Goal: Use online tool/utility: Utilize a website feature to perform a specific function

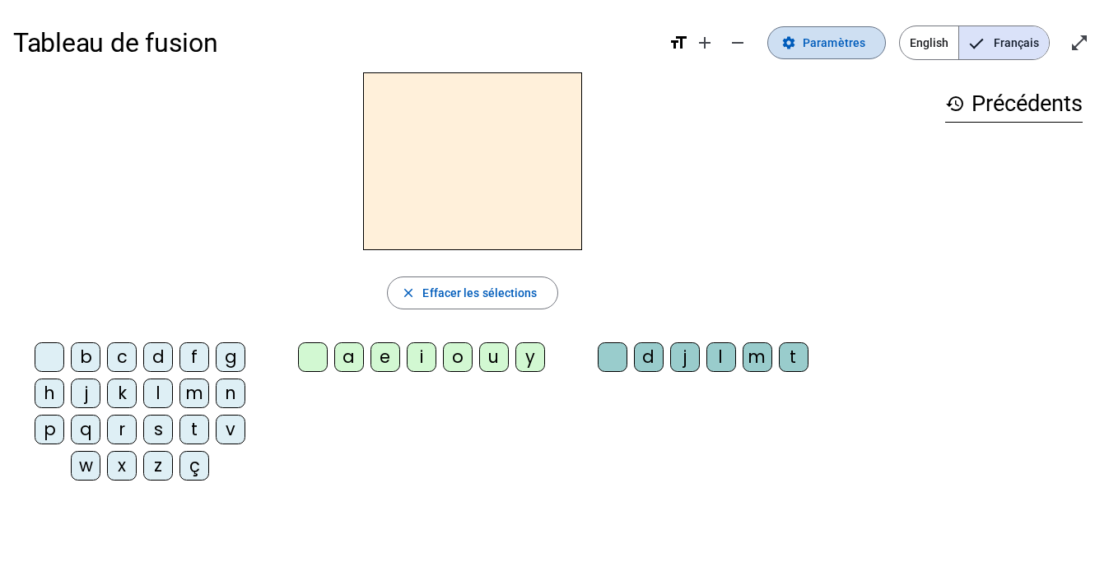
click at [826, 41] on span "Paramètres" at bounding box center [833, 43] width 63 height 20
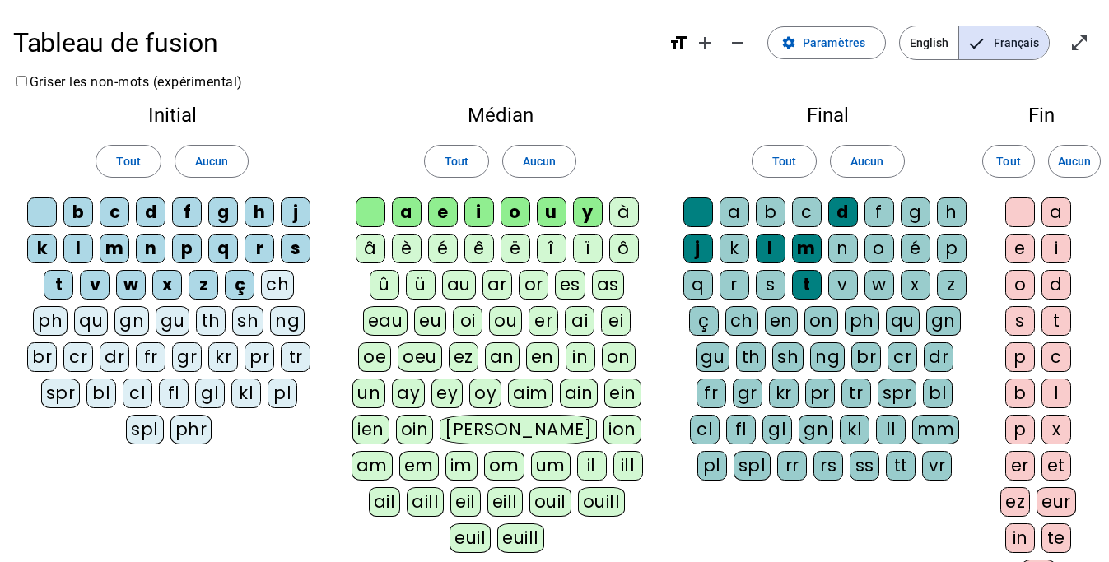
click at [1023, 286] on div "o" at bounding box center [1020, 285] width 30 height 30
click at [1023, 211] on div at bounding box center [1020, 213] width 30 height 30
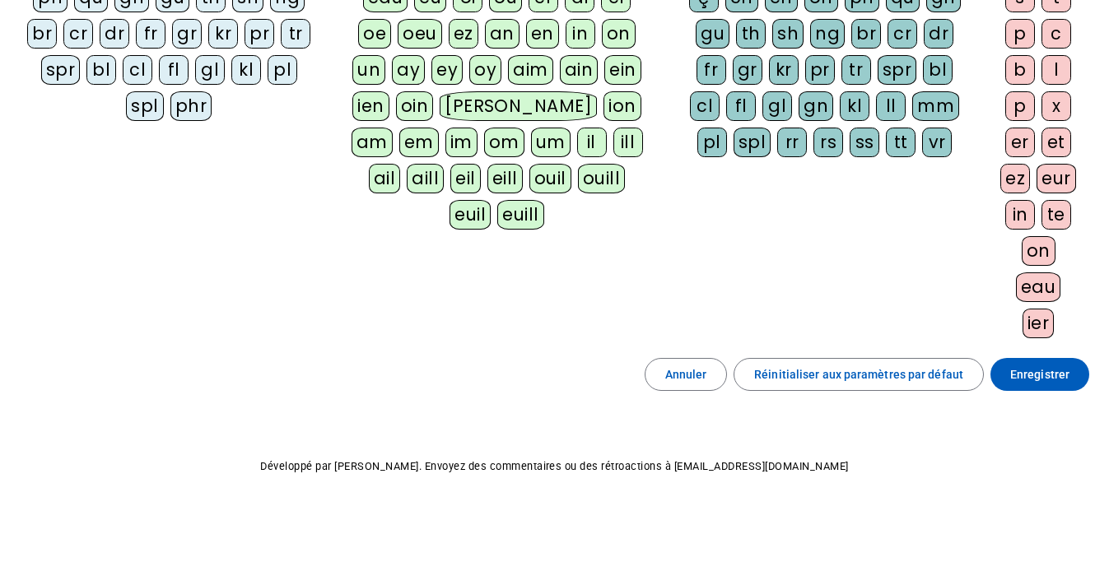
scroll to position [325, 0]
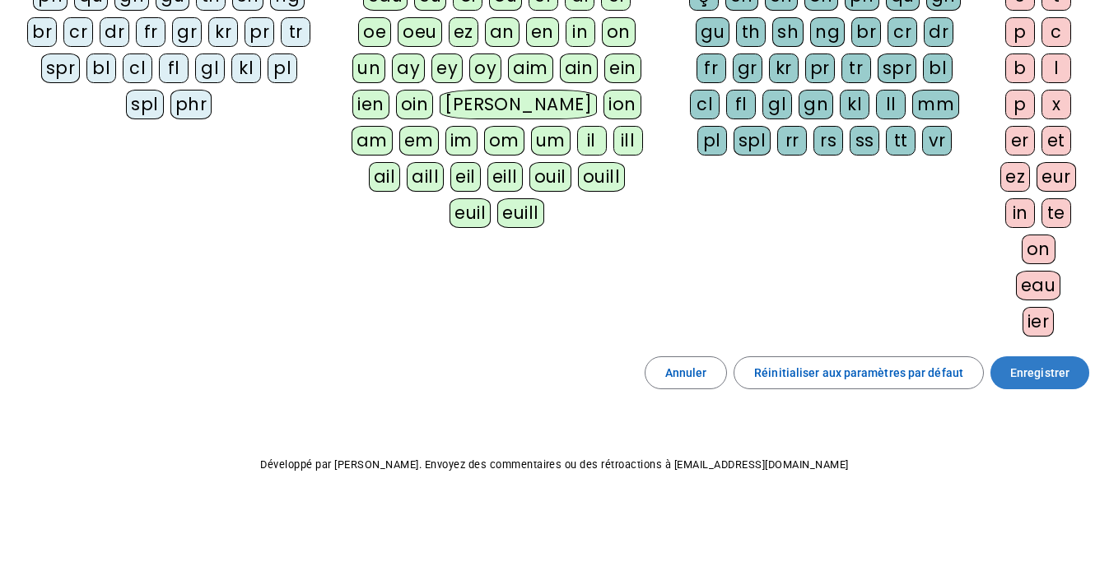
click at [1019, 371] on span "Enregistrer" at bounding box center [1039, 373] width 59 height 20
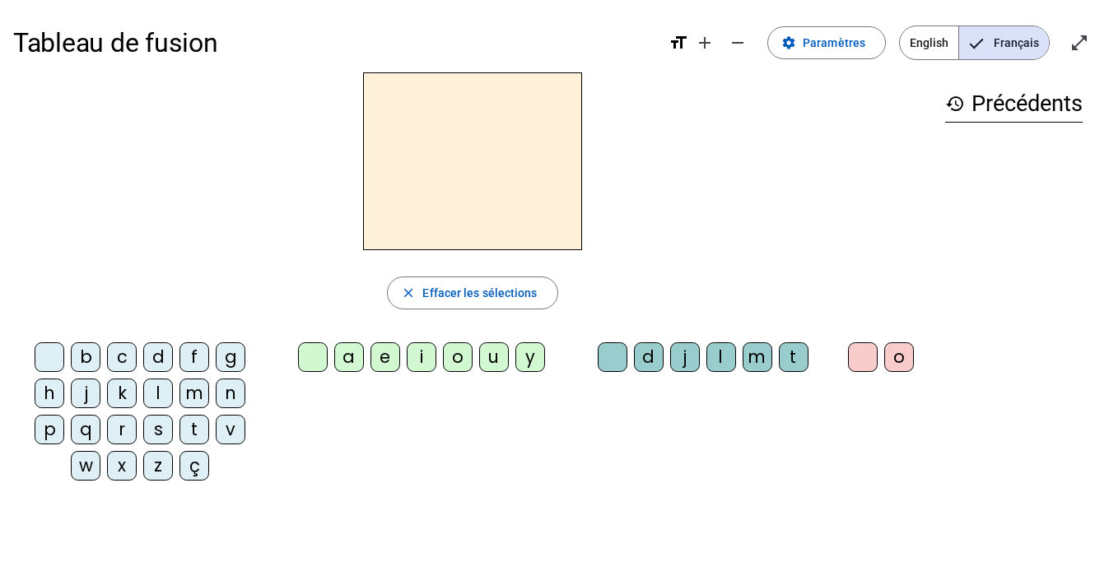
click at [152, 430] on div "s" at bounding box center [158, 430] width 30 height 30
click at [429, 355] on div "i" at bounding box center [422, 357] width 30 height 30
click at [726, 360] on div "l" at bounding box center [721, 357] width 30 height 30
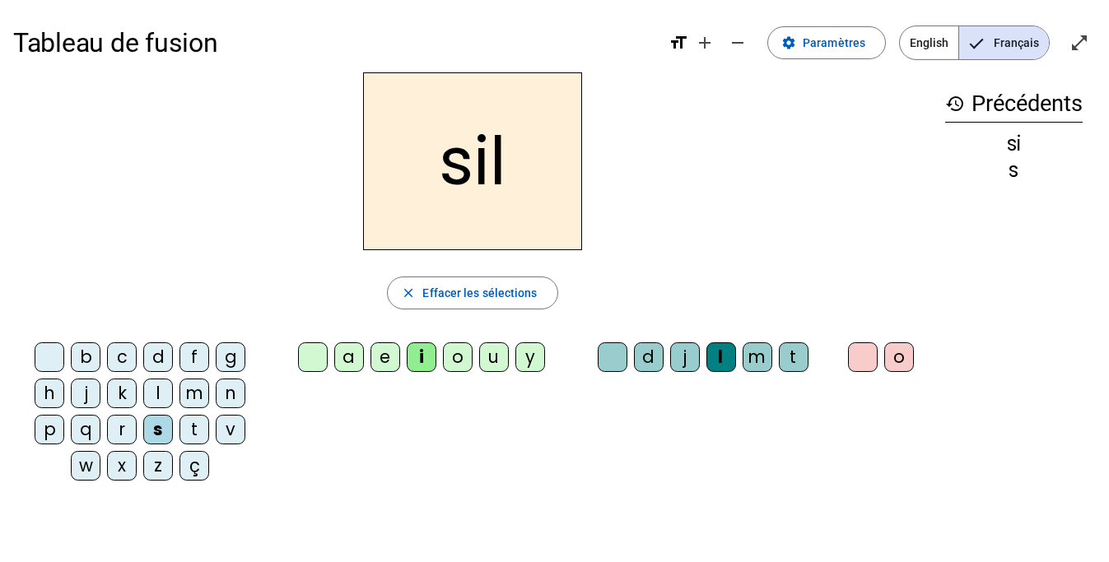
click at [892, 363] on div "o" at bounding box center [899, 357] width 30 height 30
click at [860, 359] on div at bounding box center [863, 357] width 30 height 30
click at [610, 359] on div at bounding box center [613, 357] width 30 height 30
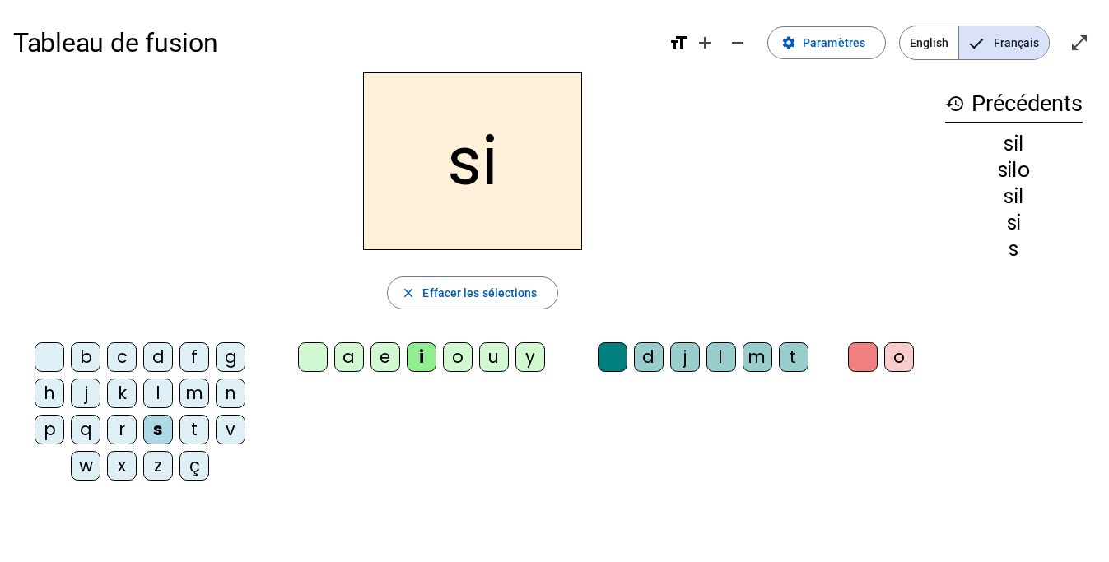
click at [353, 356] on div "a" at bounding box center [349, 357] width 30 height 30
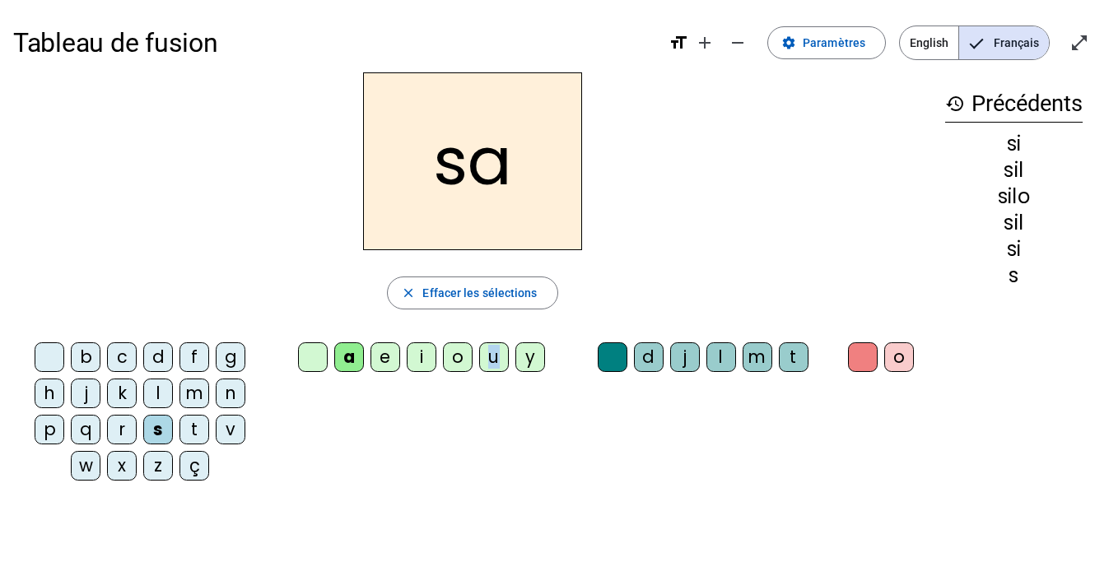
click at [494, 350] on div "u" at bounding box center [494, 357] width 30 height 30
click at [201, 435] on div "t" at bounding box center [194, 430] width 30 height 30
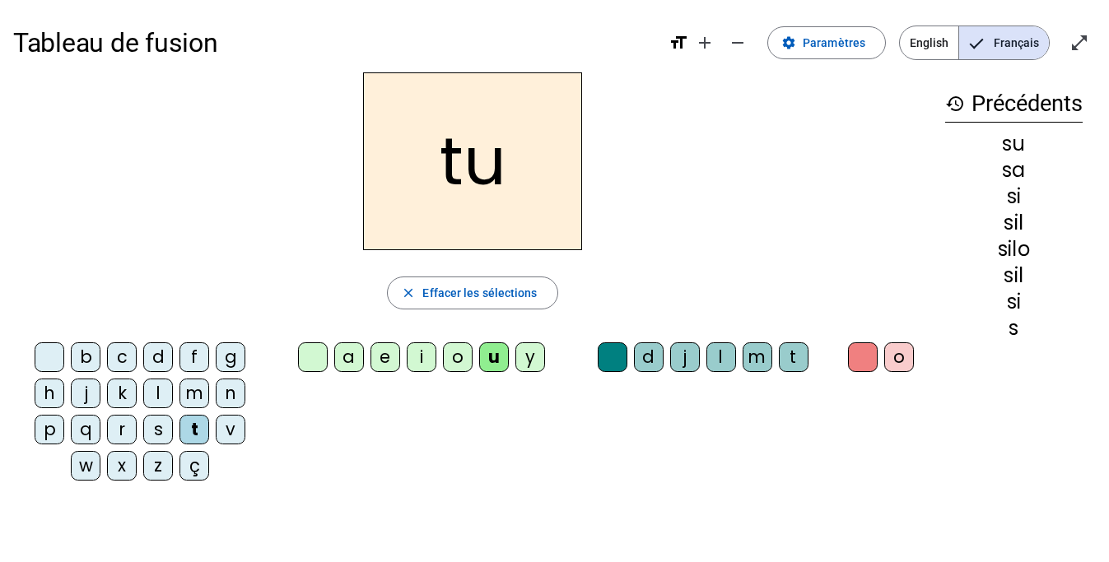
click at [156, 357] on div "d" at bounding box center [158, 357] width 30 height 30
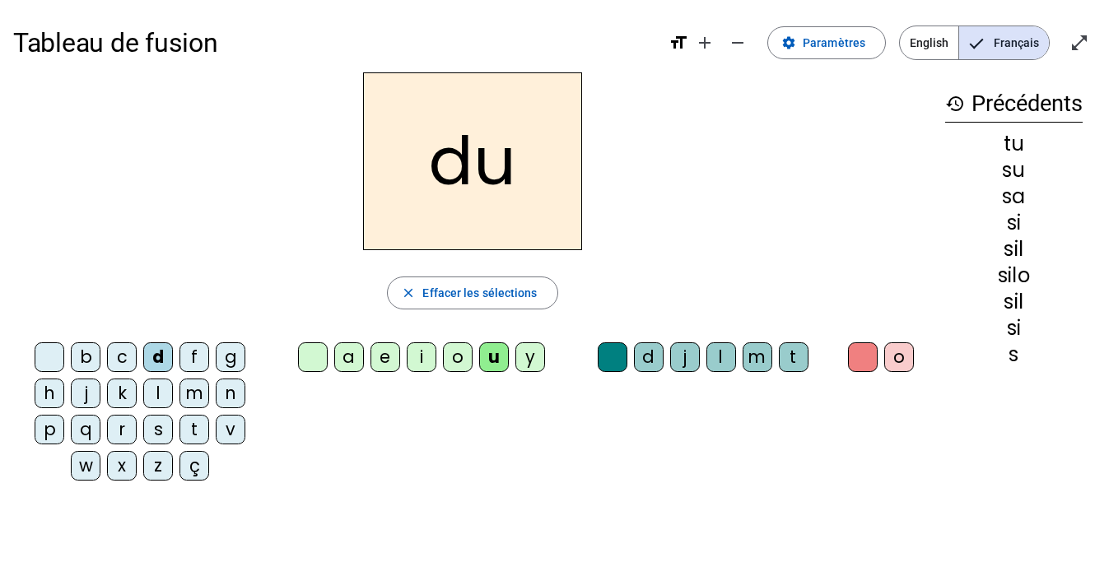
click at [387, 356] on div "e" at bounding box center [385, 357] width 30 height 30
click at [230, 433] on div "v" at bounding box center [231, 430] width 30 height 30
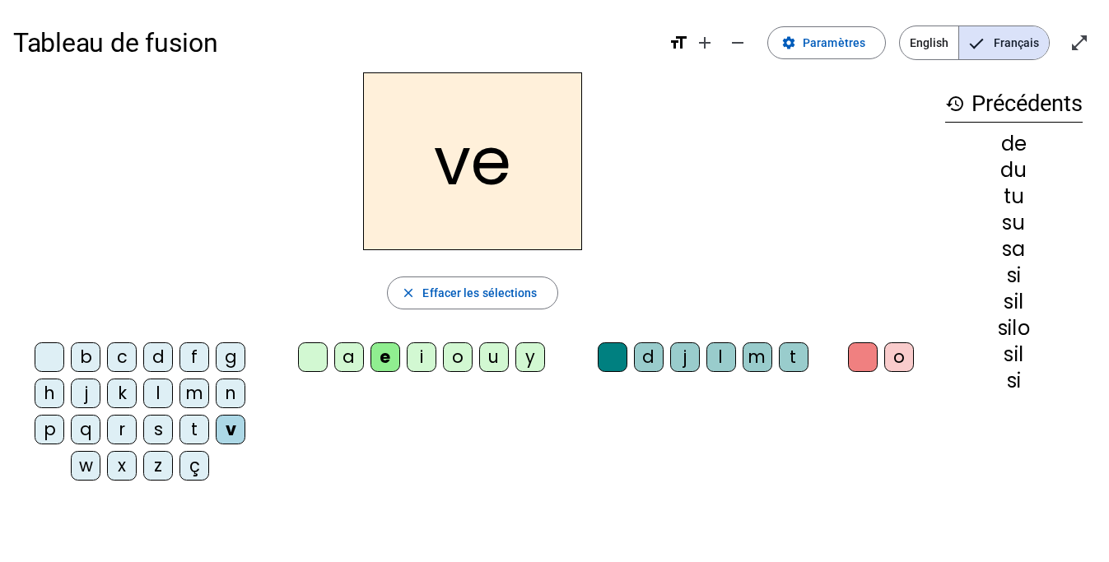
click at [746, 362] on div "m" at bounding box center [757, 357] width 30 height 30
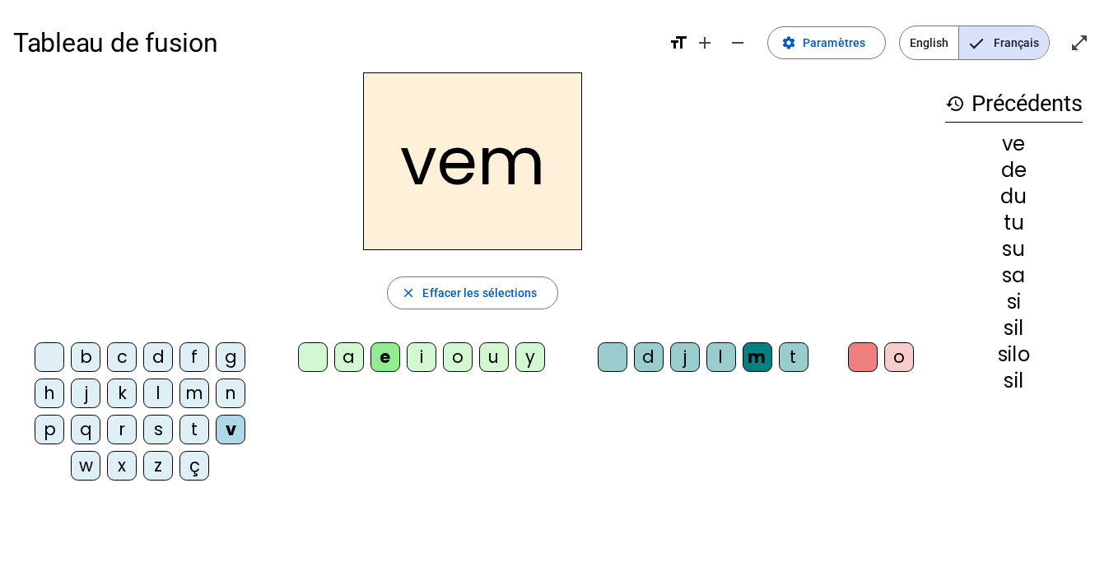
click at [750, 359] on div "m" at bounding box center [757, 357] width 30 height 30
click at [51, 358] on div at bounding box center [50, 357] width 30 height 30
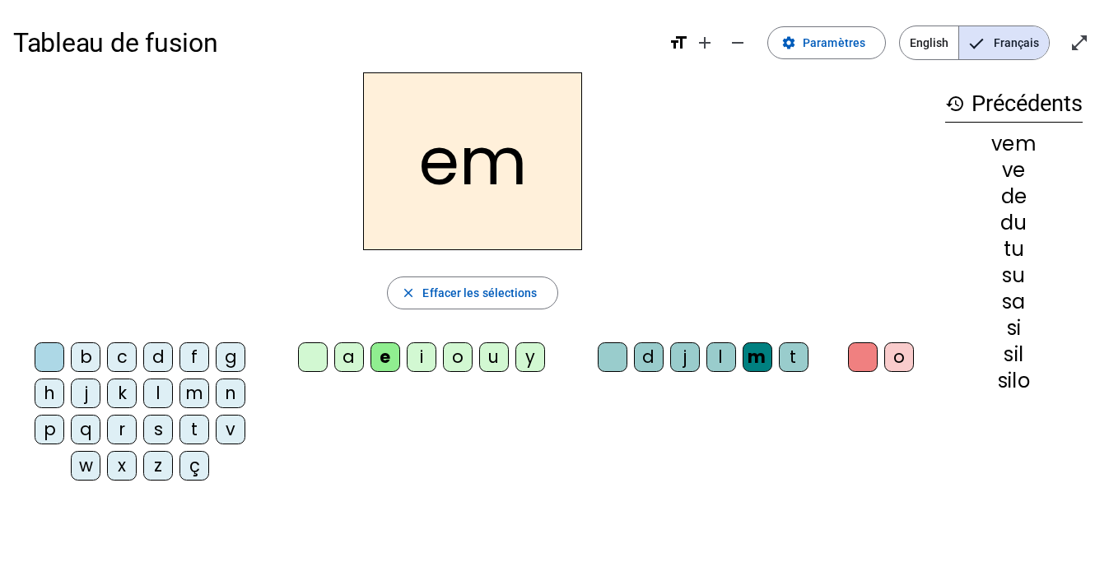
click at [612, 360] on div at bounding box center [613, 357] width 30 height 30
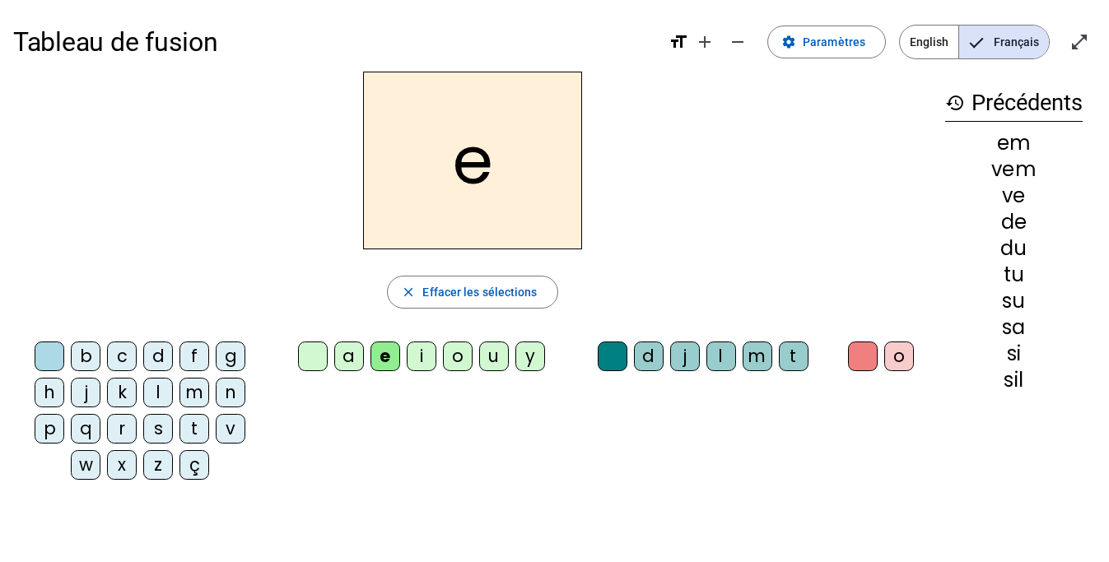
scroll to position [5, 0]
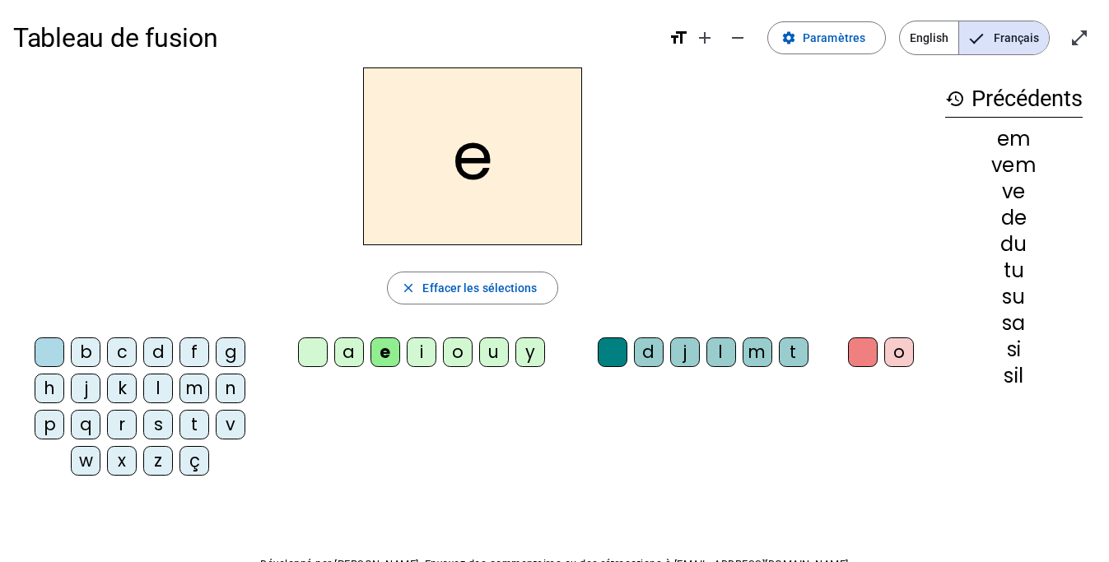
click at [200, 393] on div "m" at bounding box center [194, 389] width 30 height 30
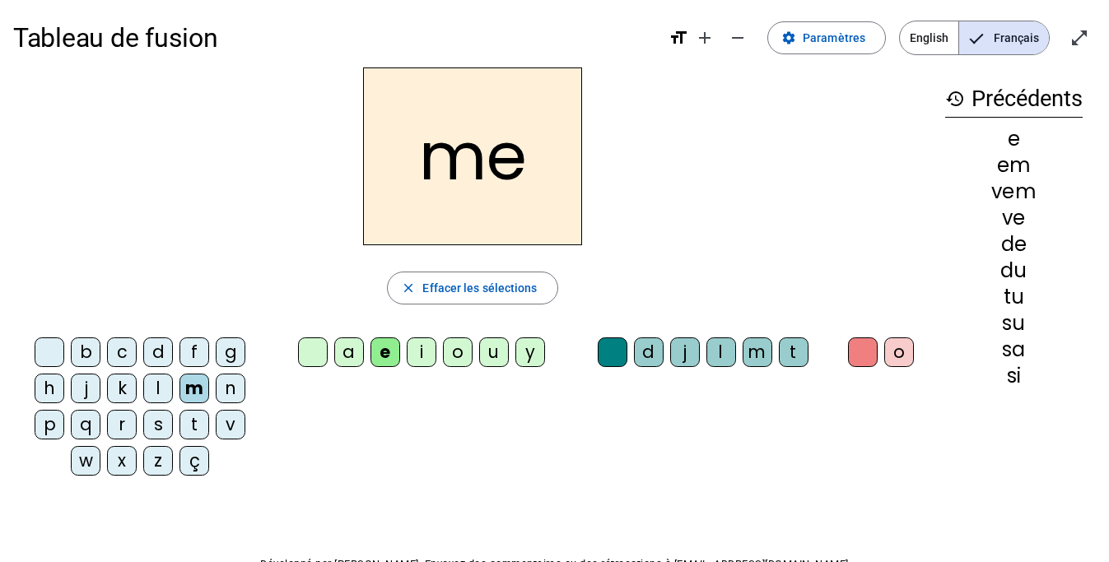
click at [55, 354] on div at bounding box center [50, 352] width 30 height 30
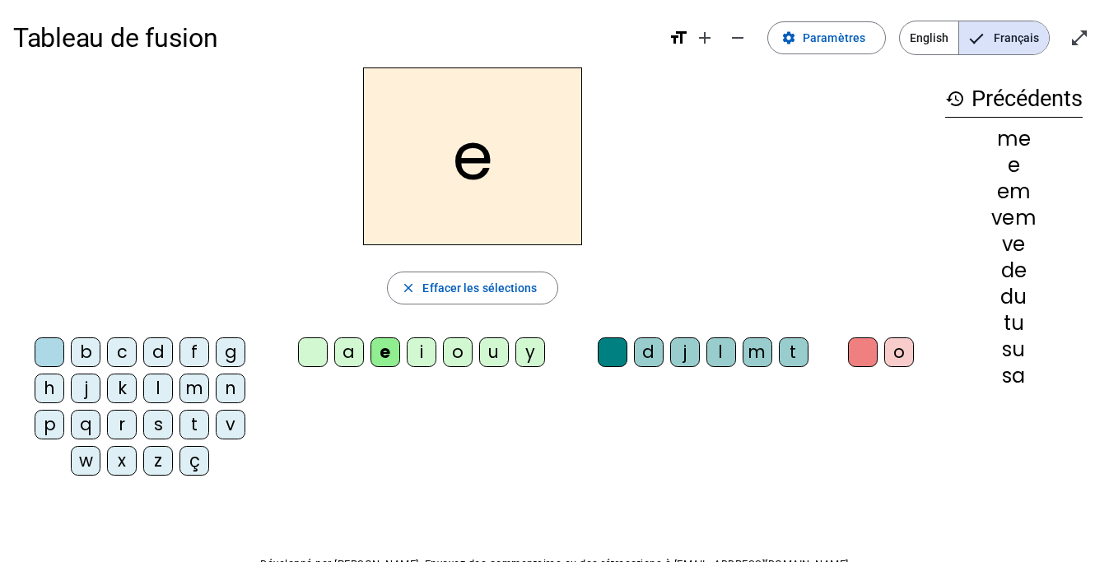
click at [200, 425] on div "t" at bounding box center [194, 425] width 30 height 30
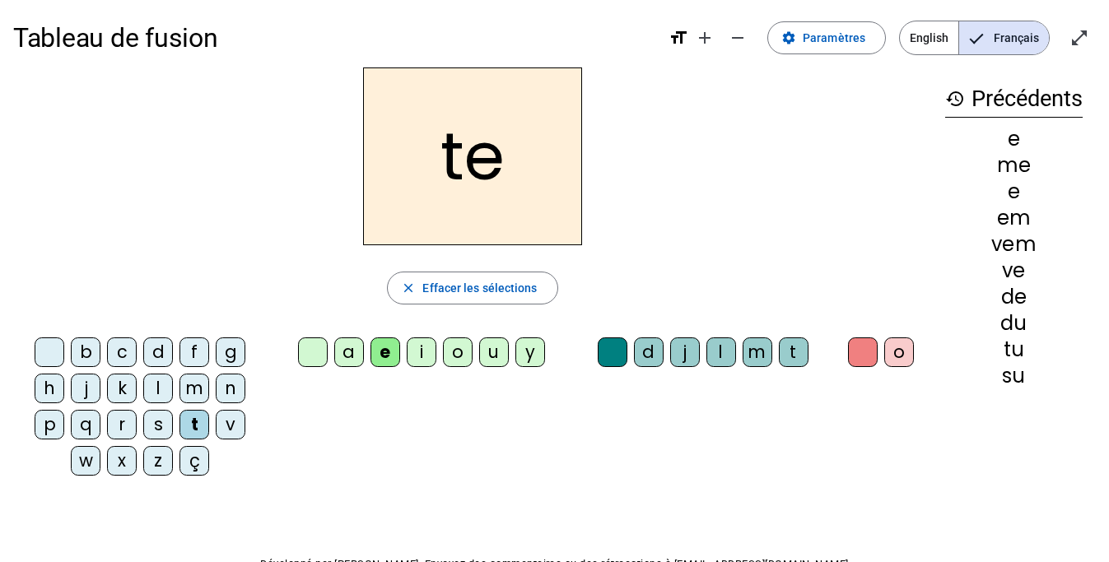
click at [79, 393] on div "j" at bounding box center [86, 389] width 30 height 30
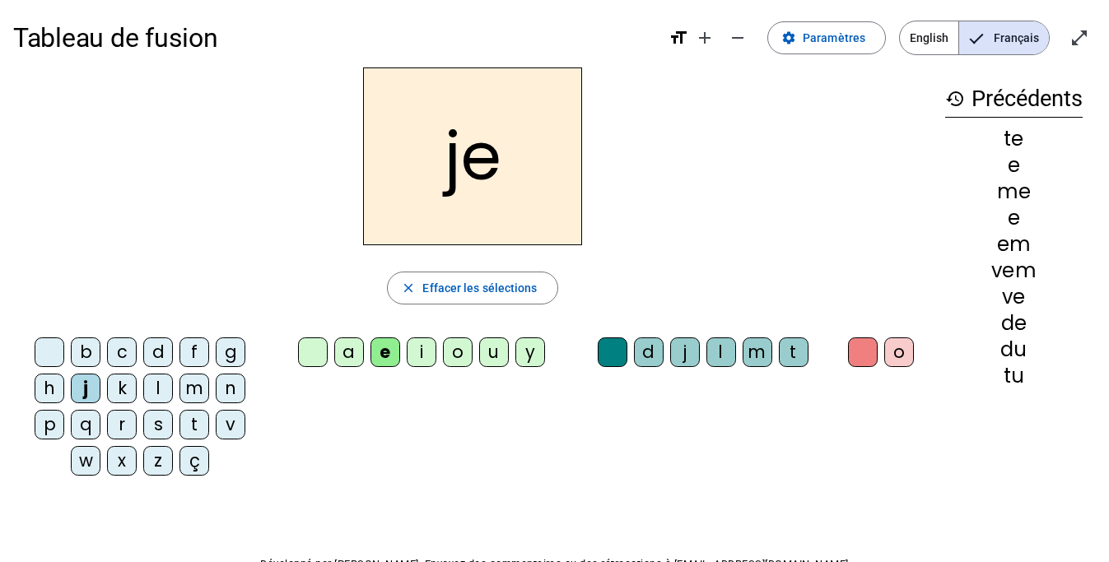
click at [231, 356] on div "g" at bounding box center [231, 352] width 30 height 30
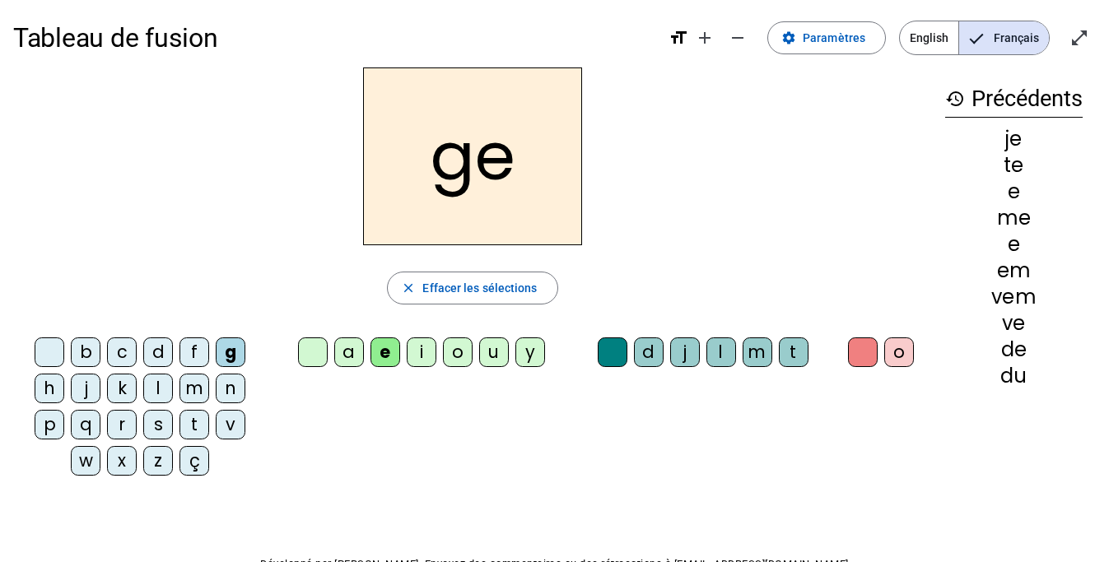
click at [88, 393] on div "j" at bounding box center [86, 389] width 30 height 30
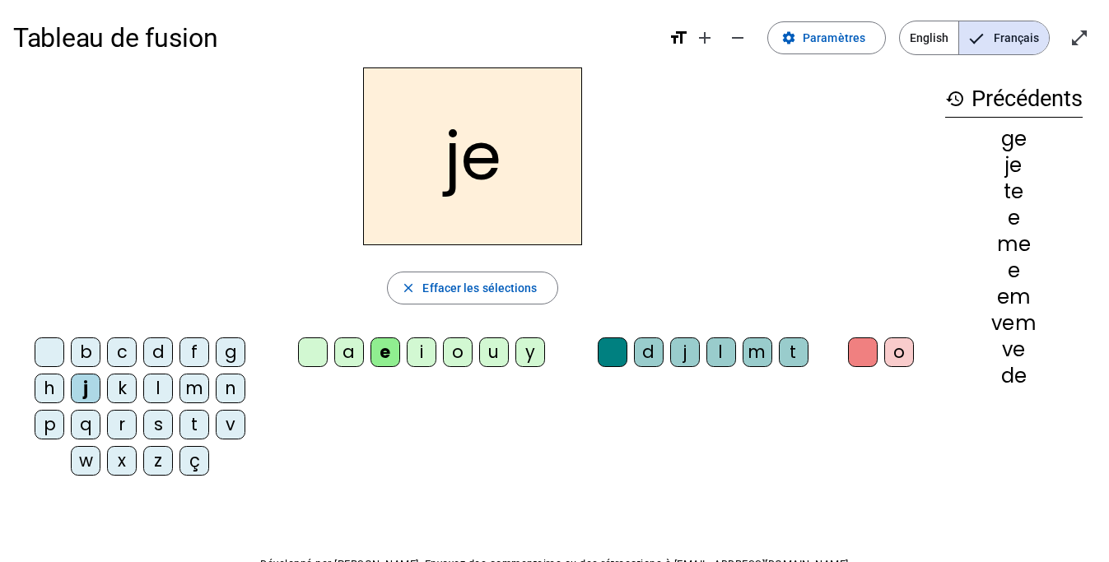
click at [226, 352] on div "g" at bounding box center [231, 352] width 30 height 30
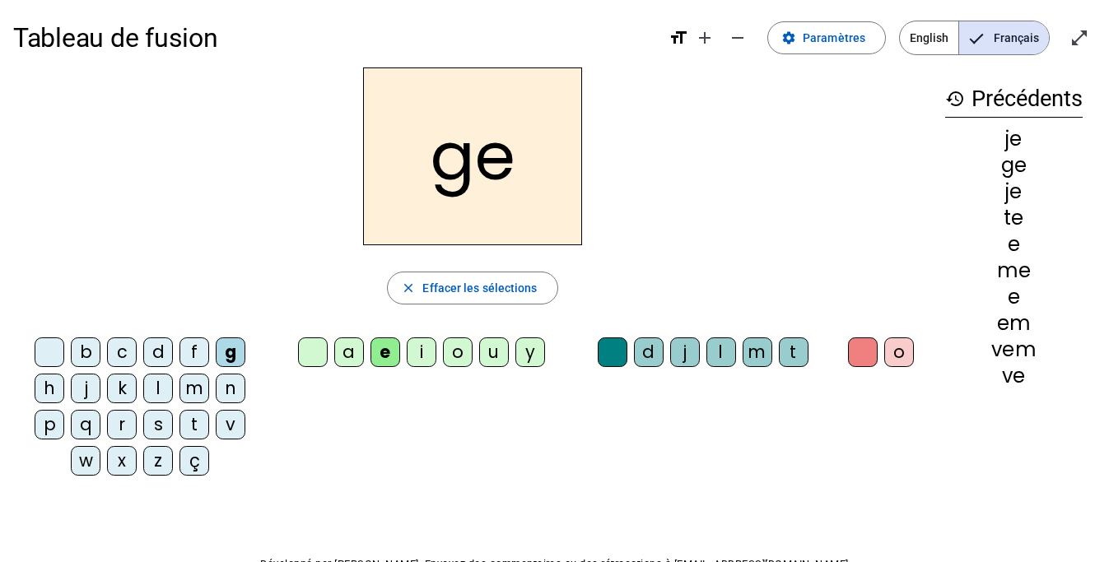
click at [80, 391] on div "j" at bounding box center [86, 389] width 30 height 30
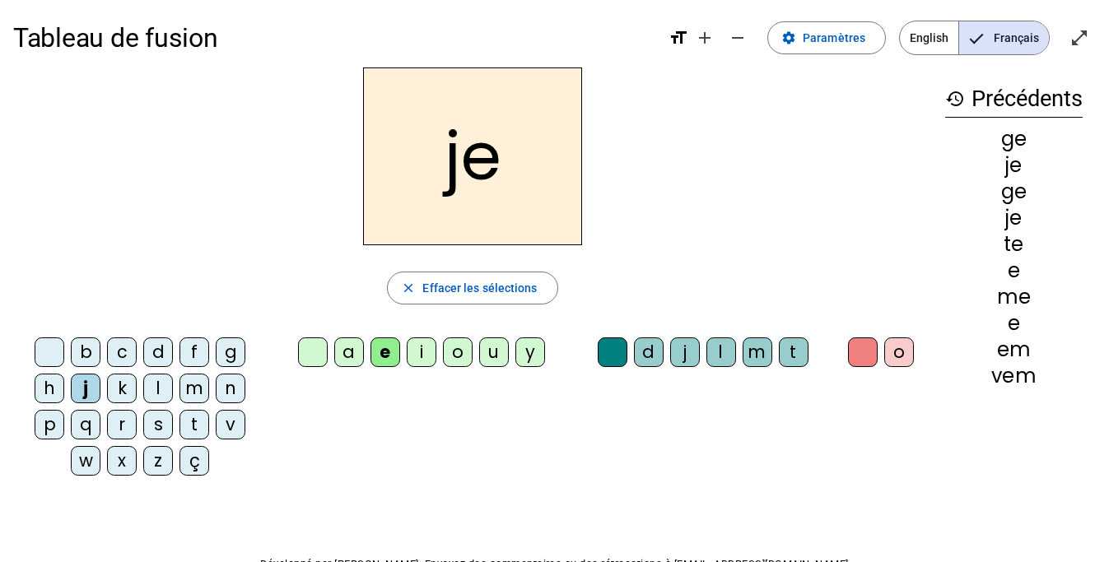
click at [230, 351] on div "g" at bounding box center [231, 352] width 30 height 30
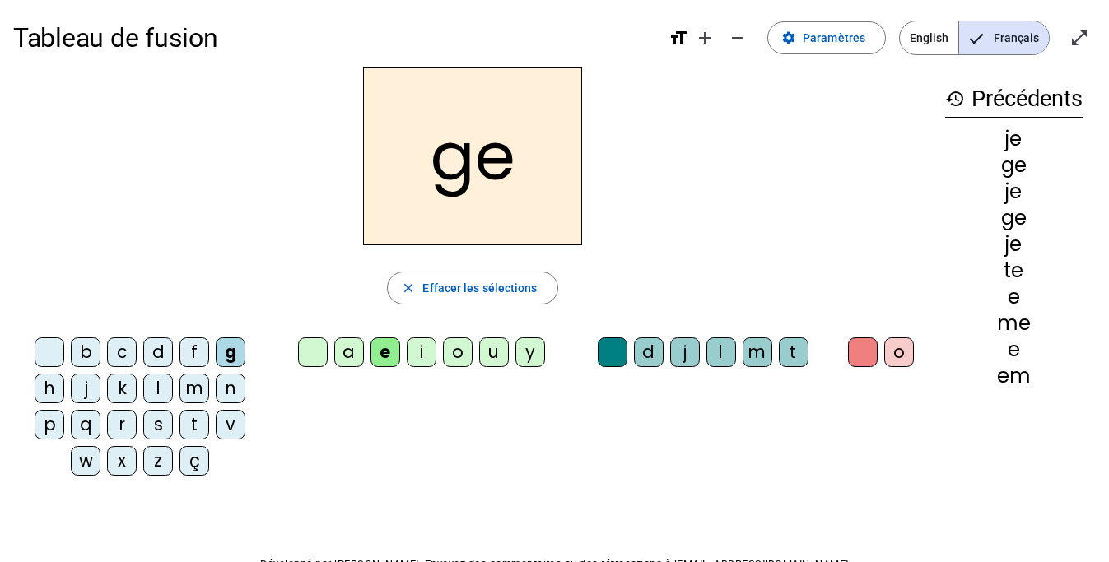
click at [353, 353] on div "a" at bounding box center [349, 352] width 30 height 30
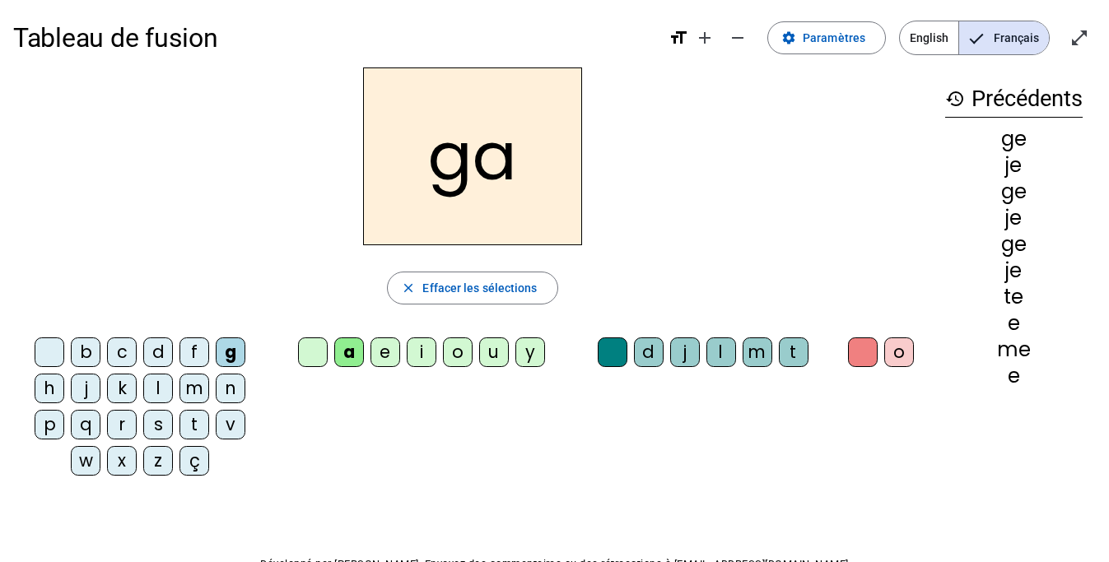
click at [89, 392] on div "j" at bounding box center [86, 389] width 30 height 30
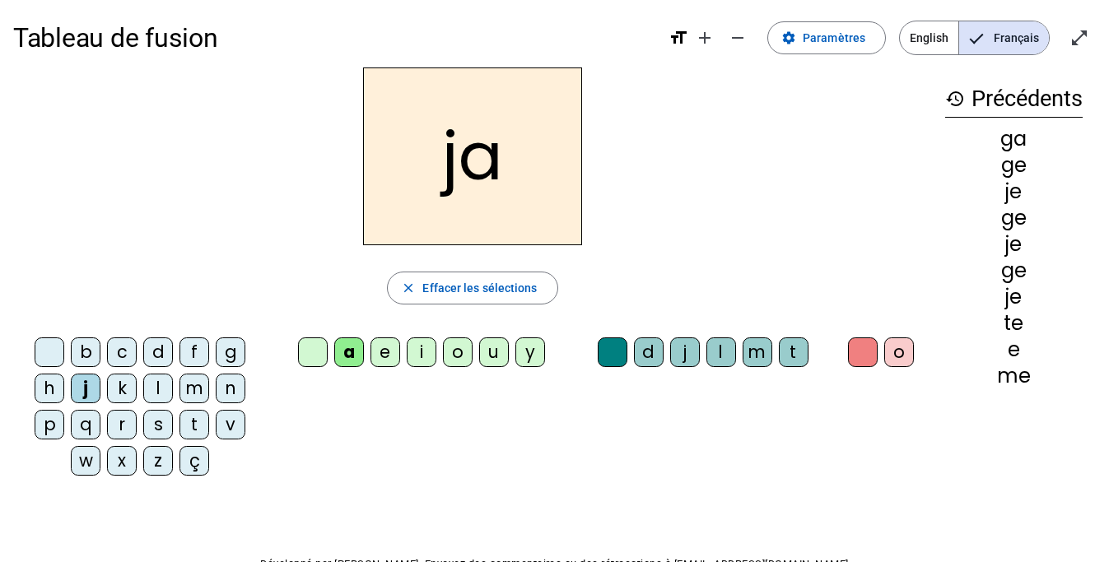
click at [230, 349] on div "g" at bounding box center [231, 352] width 30 height 30
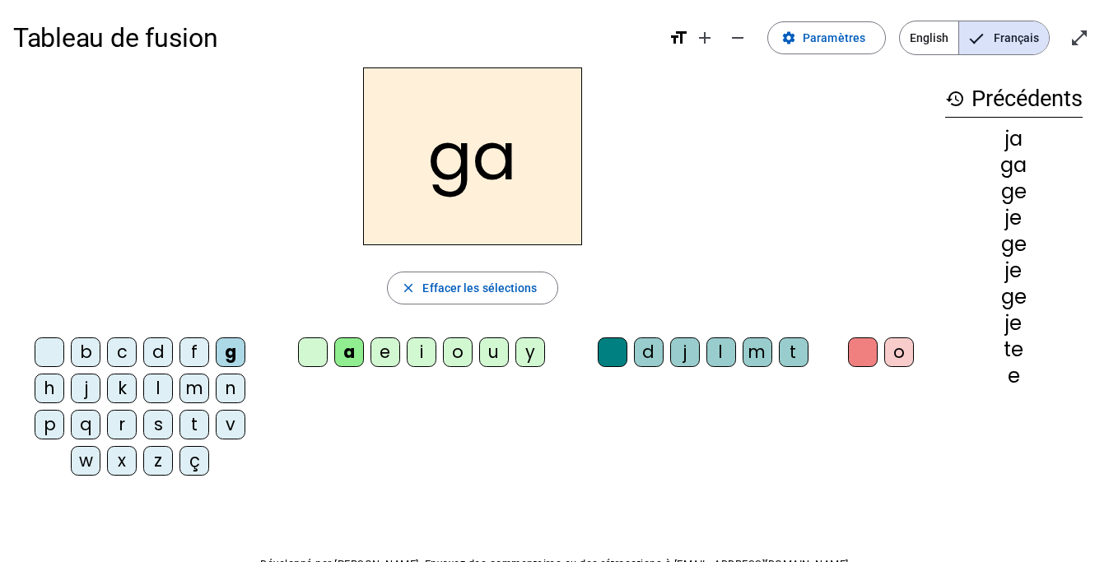
click at [85, 395] on div "j" at bounding box center [86, 389] width 30 height 30
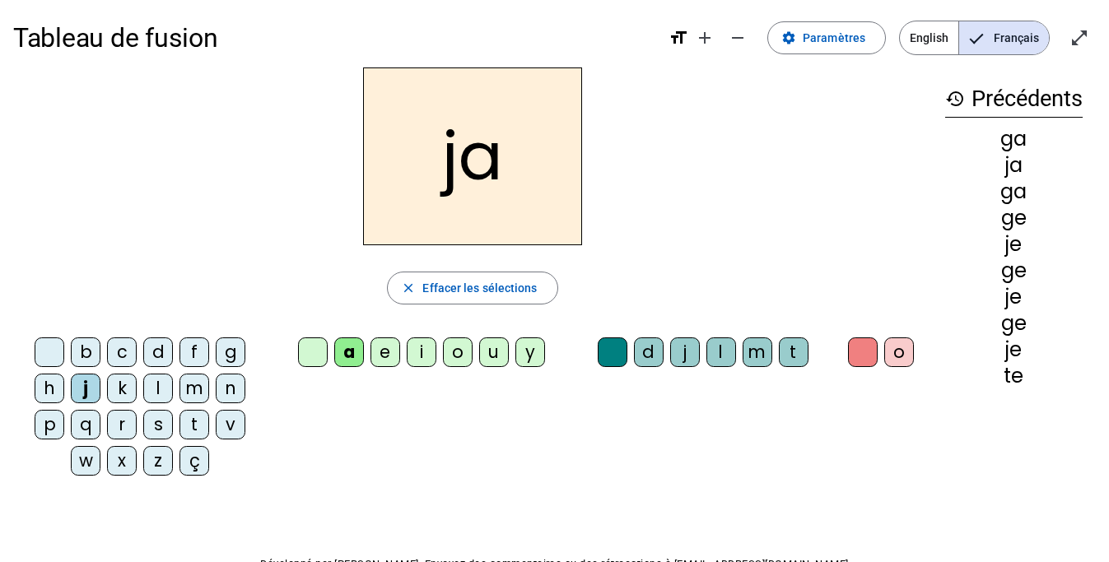
click at [119, 356] on div "c" at bounding box center [122, 352] width 30 height 30
